Goal: Task Accomplishment & Management: Manage account settings

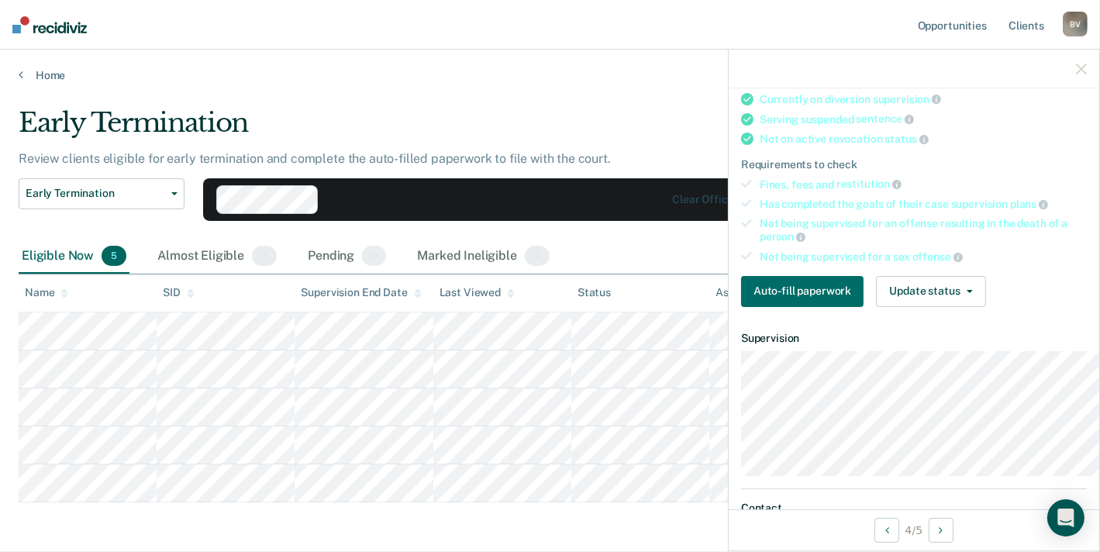
scroll to position [194, 0]
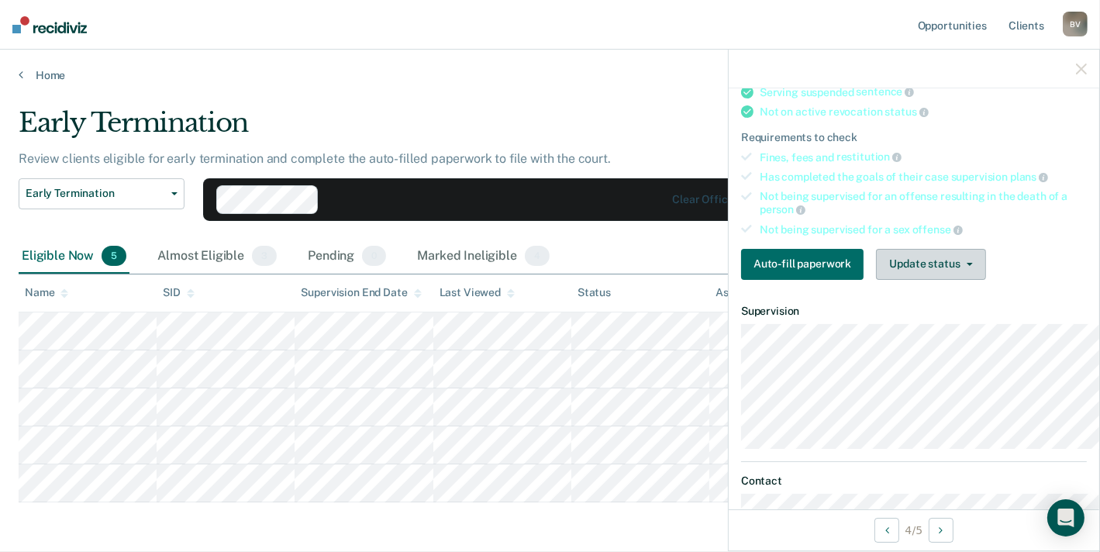
click at [925, 280] on button "Update status" at bounding box center [930, 264] width 109 height 31
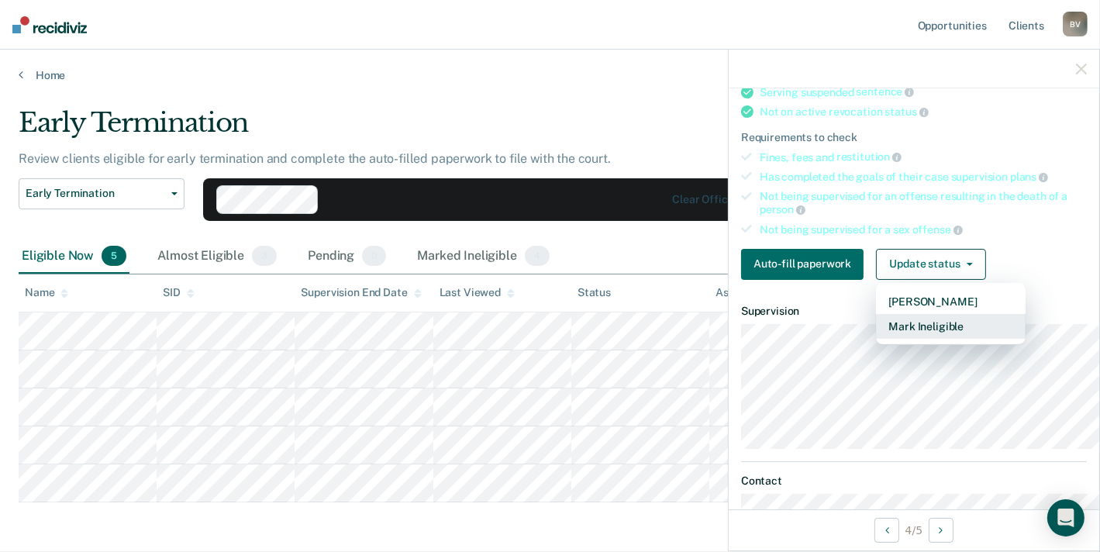
click at [917, 339] on button "Mark Ineligible" at bounding box center [951, 326] width 150 height 25
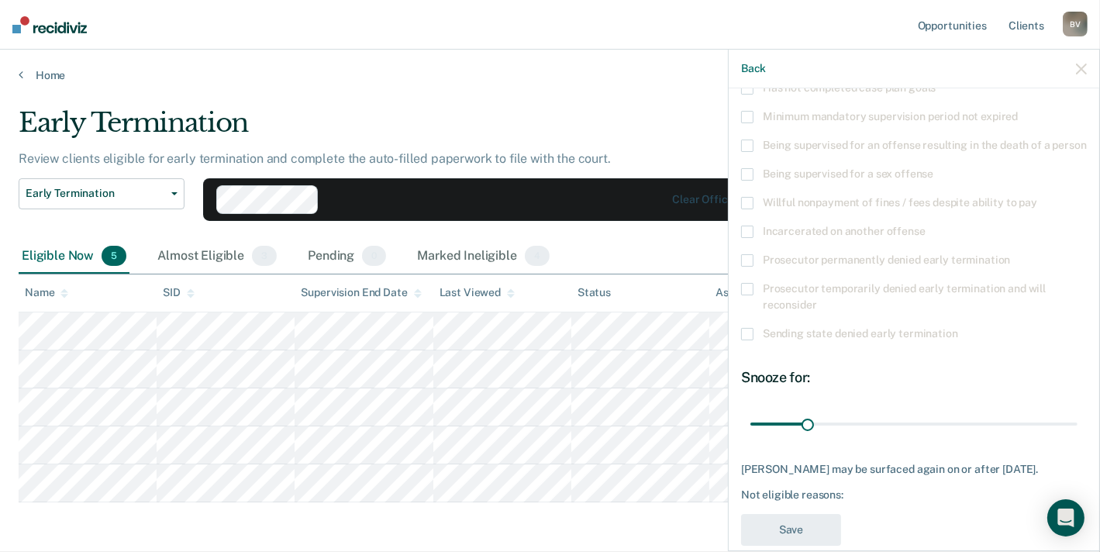
click at [797, 94] on span "Has not completed case plan goals" at bounding box center [849, 87] width 173 height 12
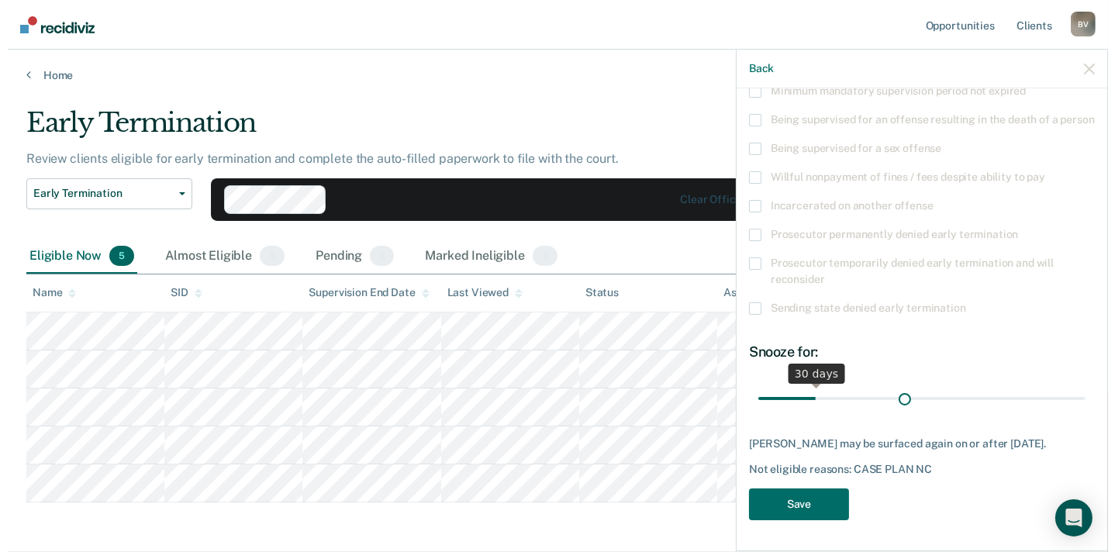
scroll to position [377, 0]
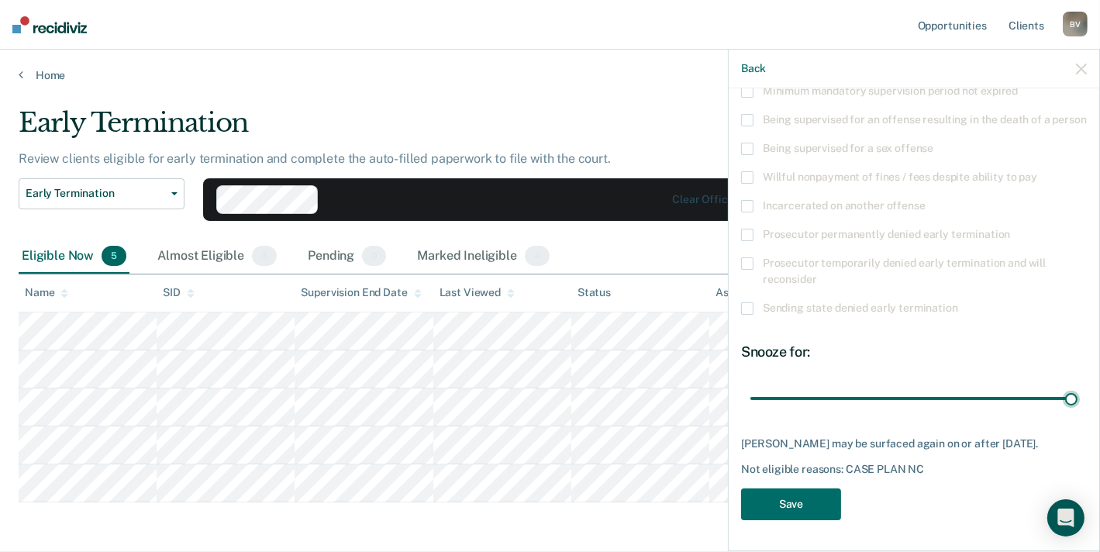
drag, startPoint x: 732, startPoint y: 353, endPoint x: 1095, endPoint y: 350, distance: 363.0
type input "180"
click at [1078, 385] on input "range" at bounding box center [914, 398] width 327 height 27
click at [741, 489] on button "Save" at bounding box center [791, 505] width 100 height 32
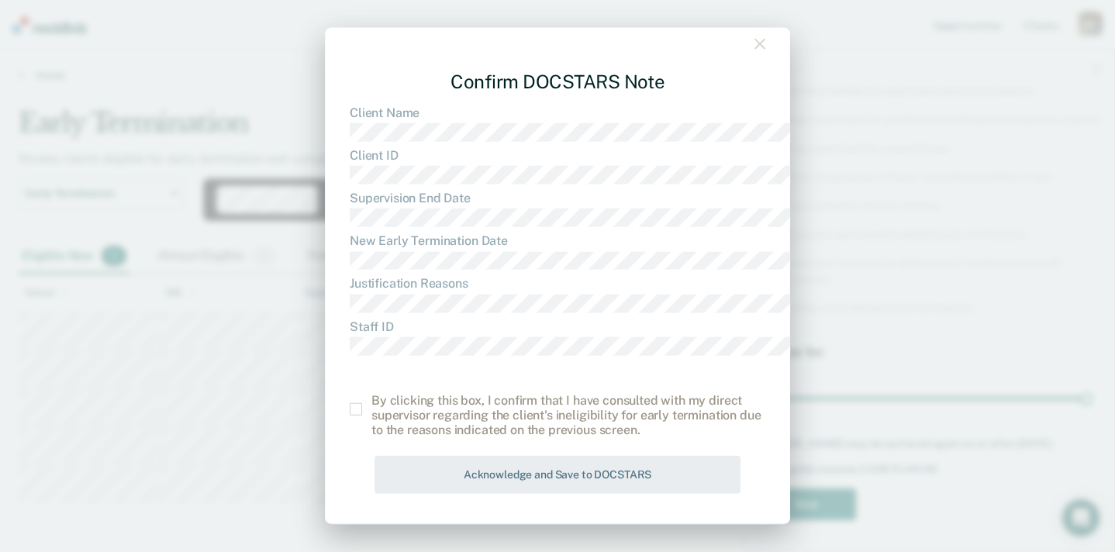
scroll to position [106, 0]
click at [350, 402] on span at bounding box center [356, 408] width 12 height 12
click at [371, 402] on input "checkbox" at bounding box center [371, 402] width 0 height 0
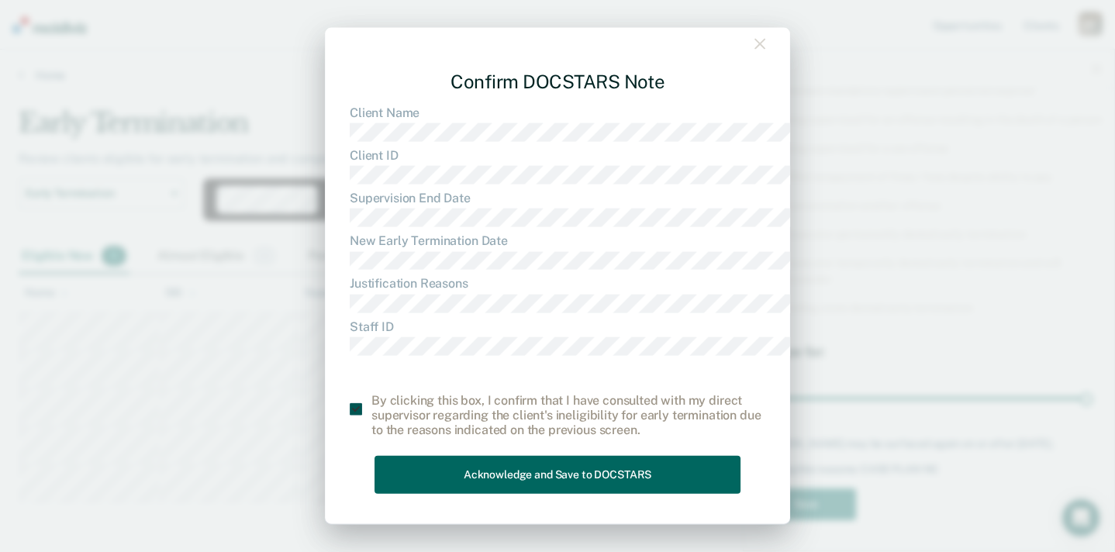
click at [456, 456] on button "Acknowledge and Save to DOCSTARS" at bounding box center [558, 475] width 366 height 38
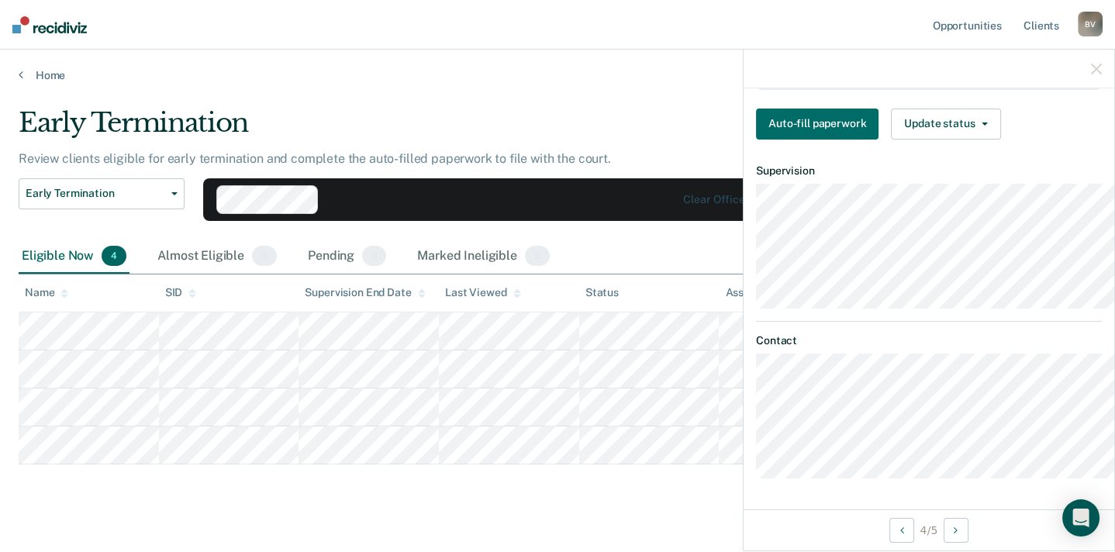
scroll to position [598, 0]
click at [534, 126] on main "Early Termination Review clients eligible for early termination and complete th…" at bounding box center [557, 314] width 1115 height 465
click at [1096, 74] on icon "button" at bounding box center [1096, 69] width 11 height 11
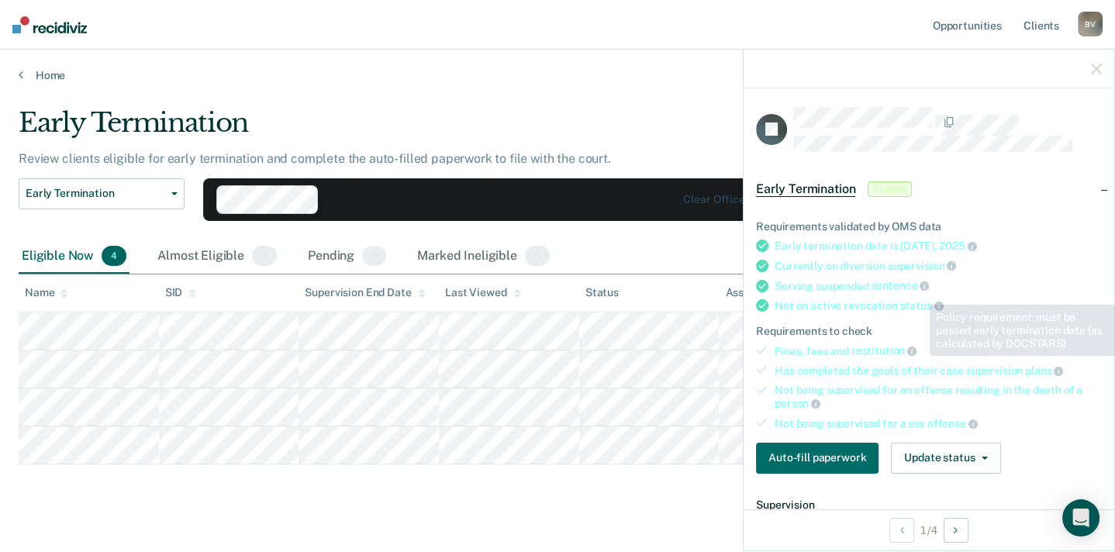
scroll to position [388, 0]
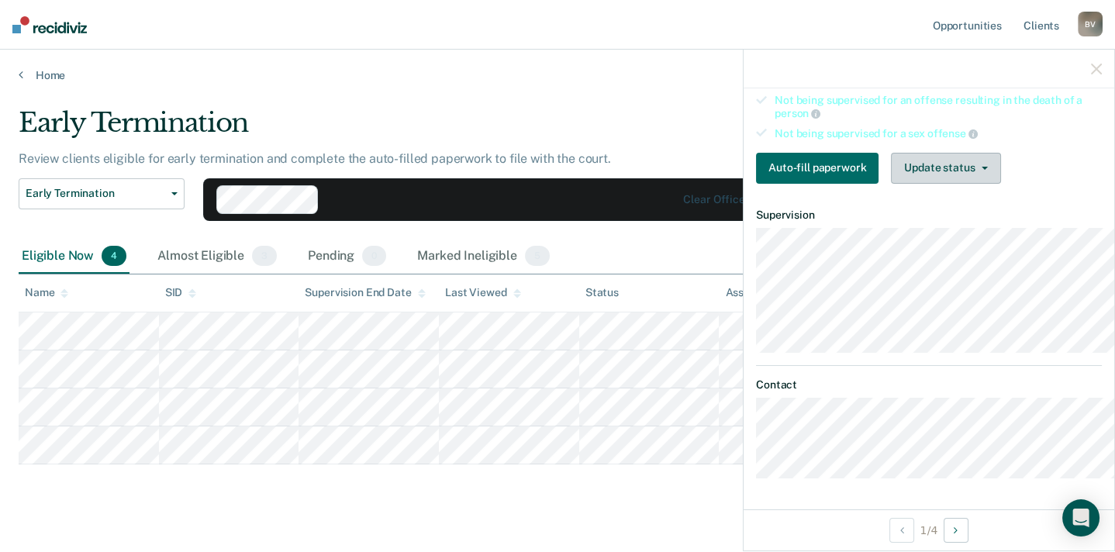
click at [910, 154] on button "Update status" at bounding box center [945, 168] width 109 height 31
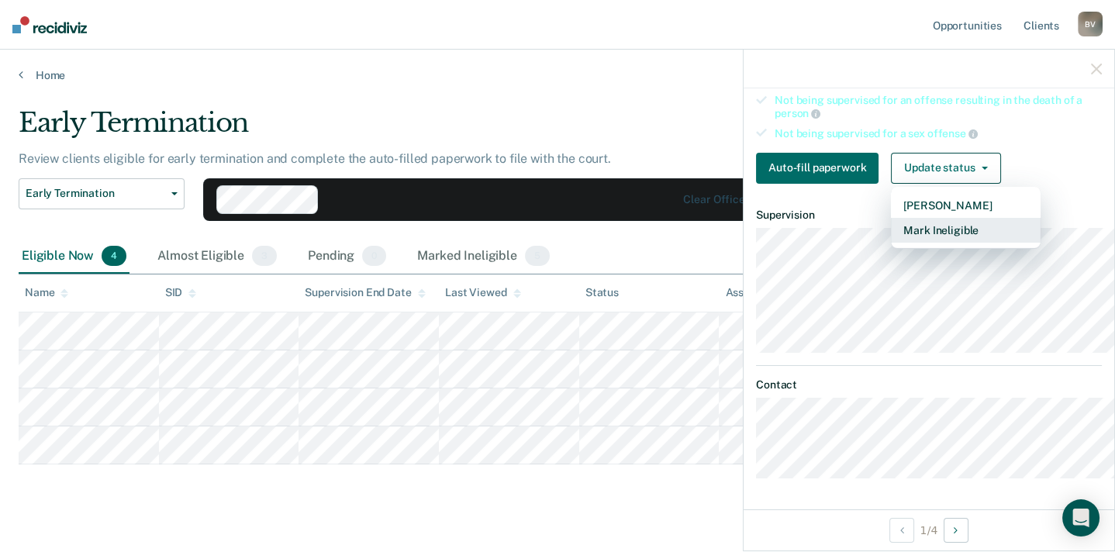
click at [914, 232] on button "Mark Ineligible" at bounding box center [966, 230] width 150 height 25
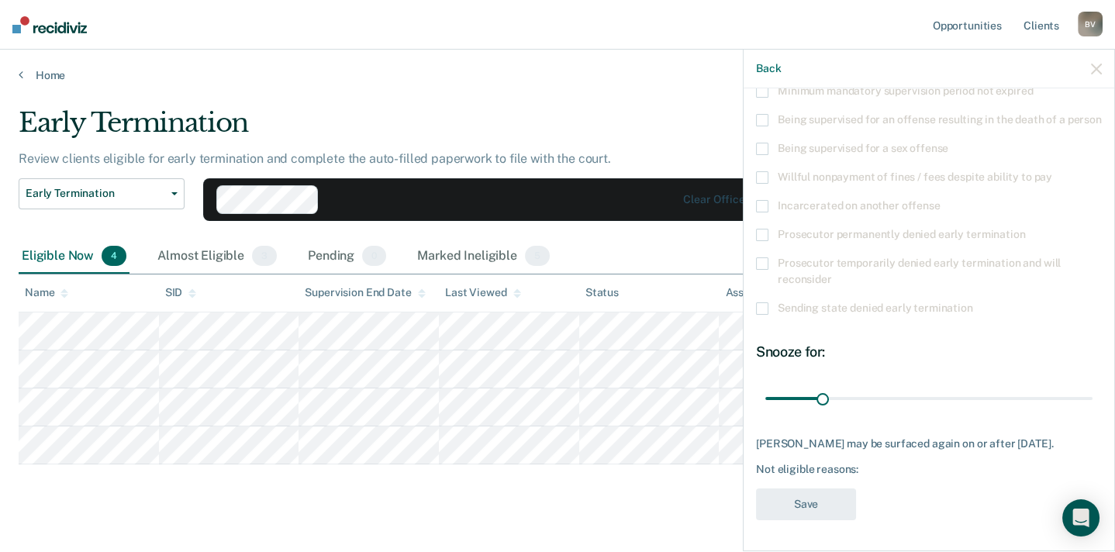
scroll to position [377, 0]
drag, startPoint x: 745, startPoint y: 346, endPoint x: 1122, endPoint y: 351, distance: 376.9
type input "180"
click at [1093, 385] on input "range" at bounding box center [928, 398] width 327 height 27
click at [904, 475] on div "JF Which of the following requirements has Jonathan Fennern not met? Under acti…" at bounding box center [929, 209] width 346 height 642
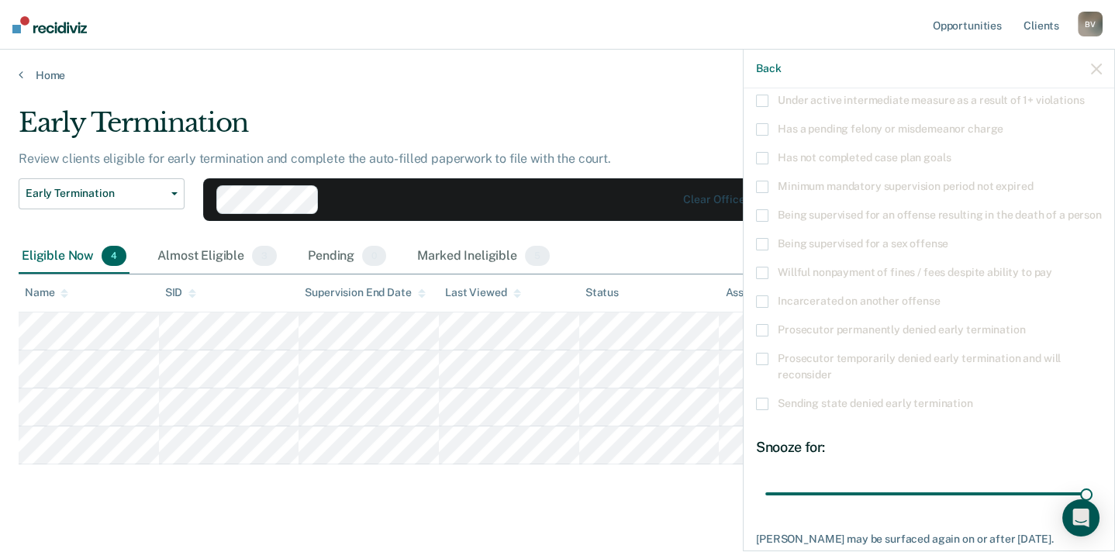
scroll to position [97, 0]
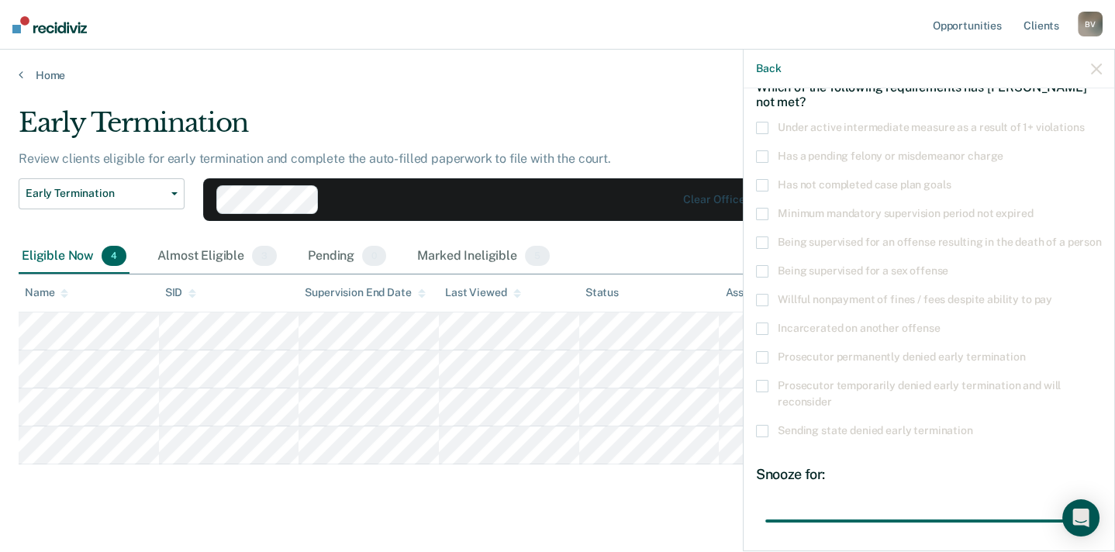
click at [756, 192] on span at bounding box center [762, 185] width 12 height 12
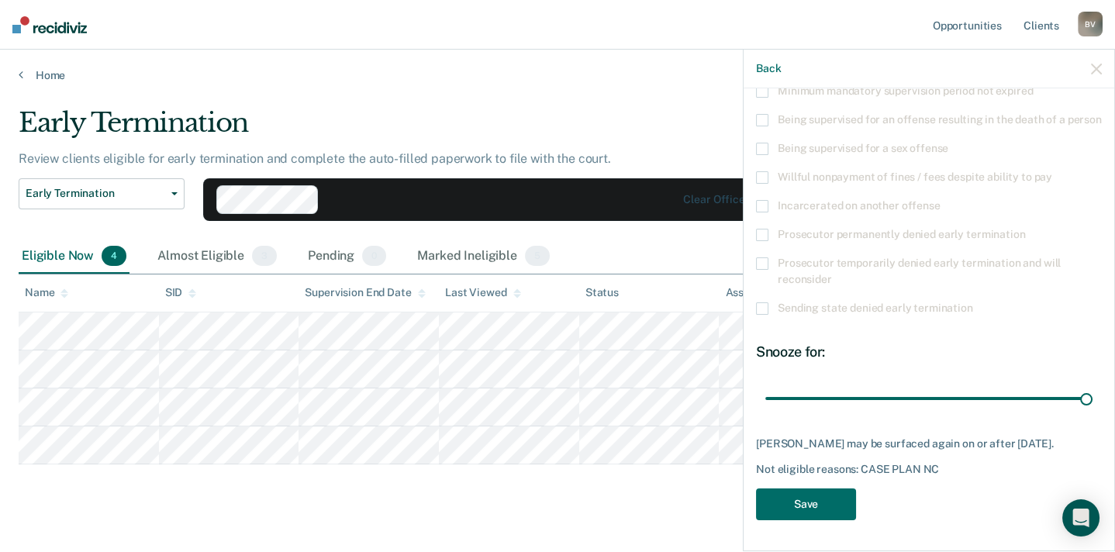
scroll to position [377, 0]
click at [756, 489] on button "Save" at bounding box center [806, 505] width 100 height 32
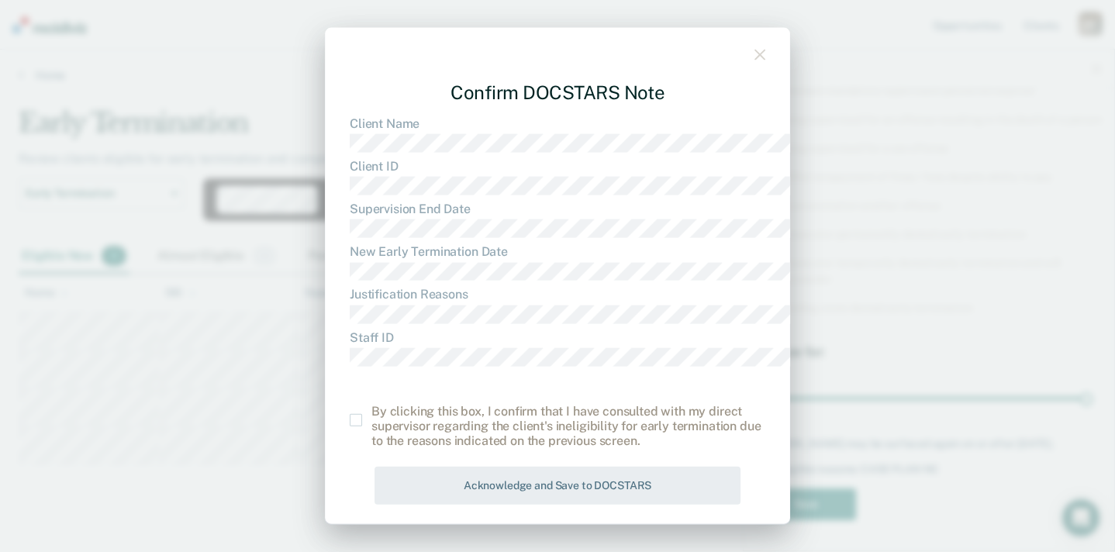
scroll to position [106, 0]
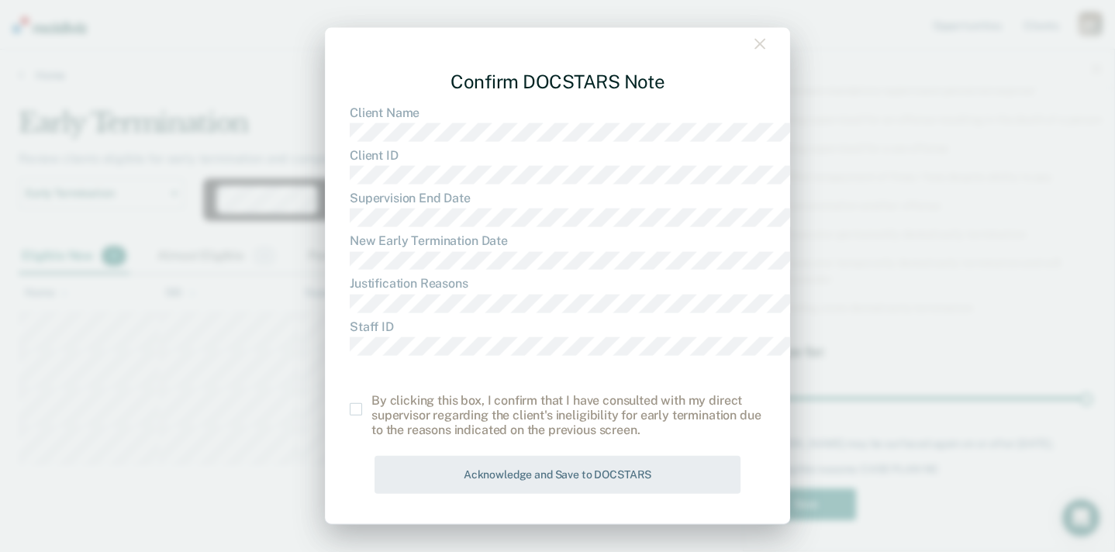
click at [350, 402] on span at bounding box center [356, 408] width 12 height 12
click at [371, 402] on input "checkbox" at bounding box center [371, 402] width 0 height 0
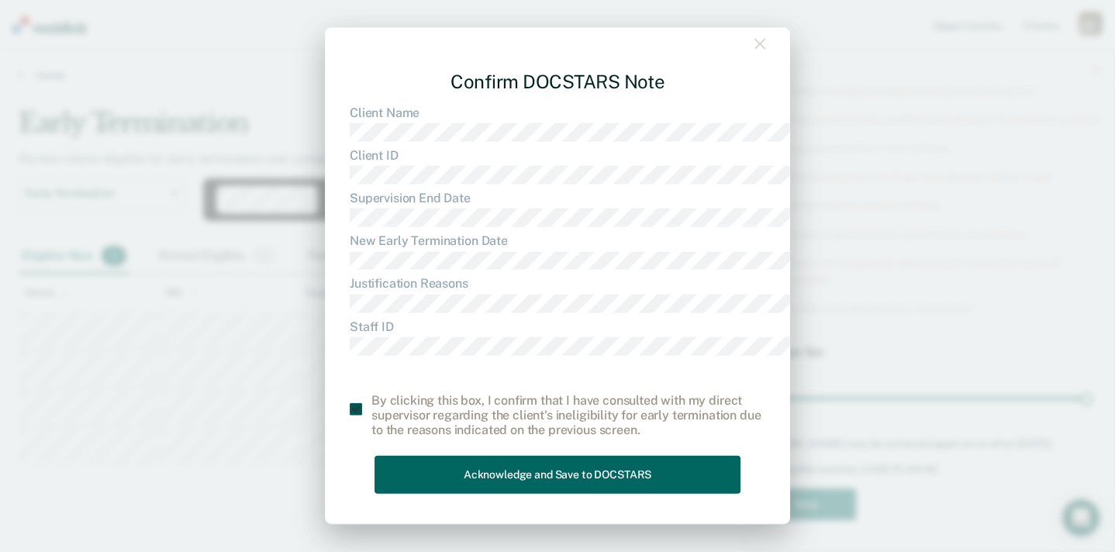
click at [415, 458] on button "Acknowledge and Save to DOCSTARS" at bounding box center [558, 475] width 366 height 38
